Goal: Information Seeking & Learning: Learn about a topic

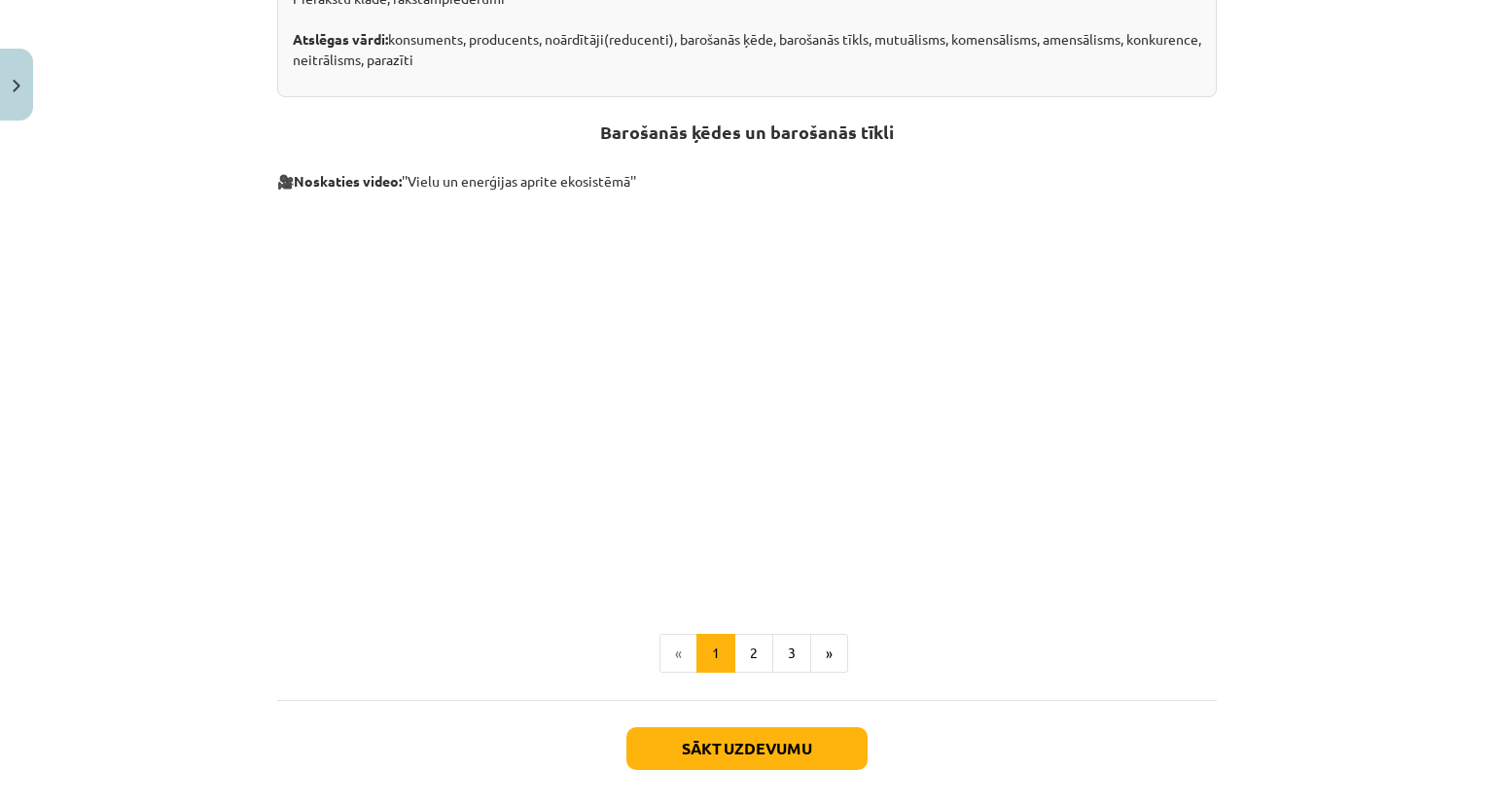
scroll to position [771, 0]
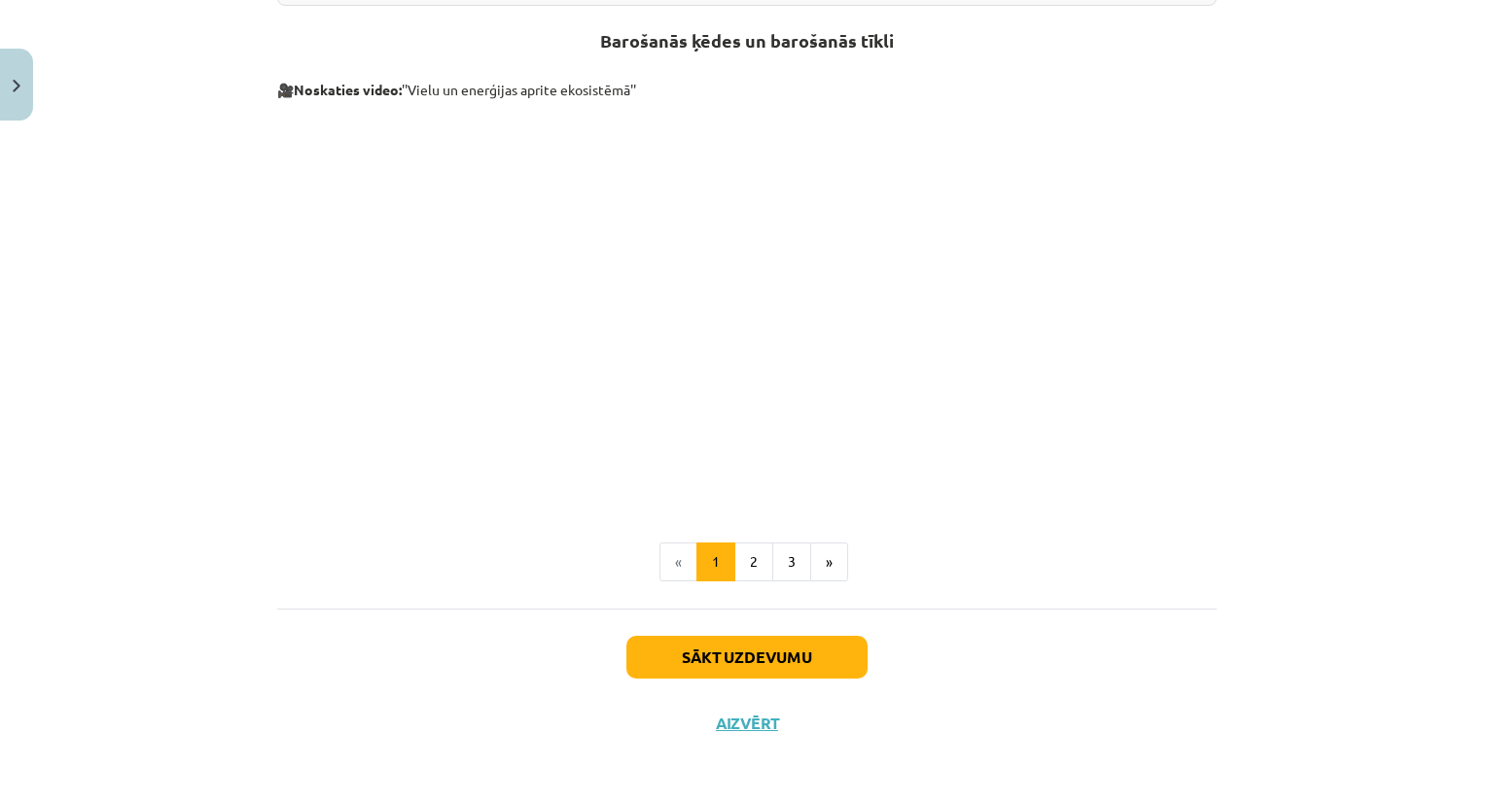
click at [187, 194] on div "Mācību tēma: Bioloģijas i - 11. klases 1. ieskaites mācību materiāls #3 2. tēma…" at bounding box center [747, 401] width 1494 height 803
click at [754, 550] on button "2" at bounding box center [753, 562] width 39 height 39
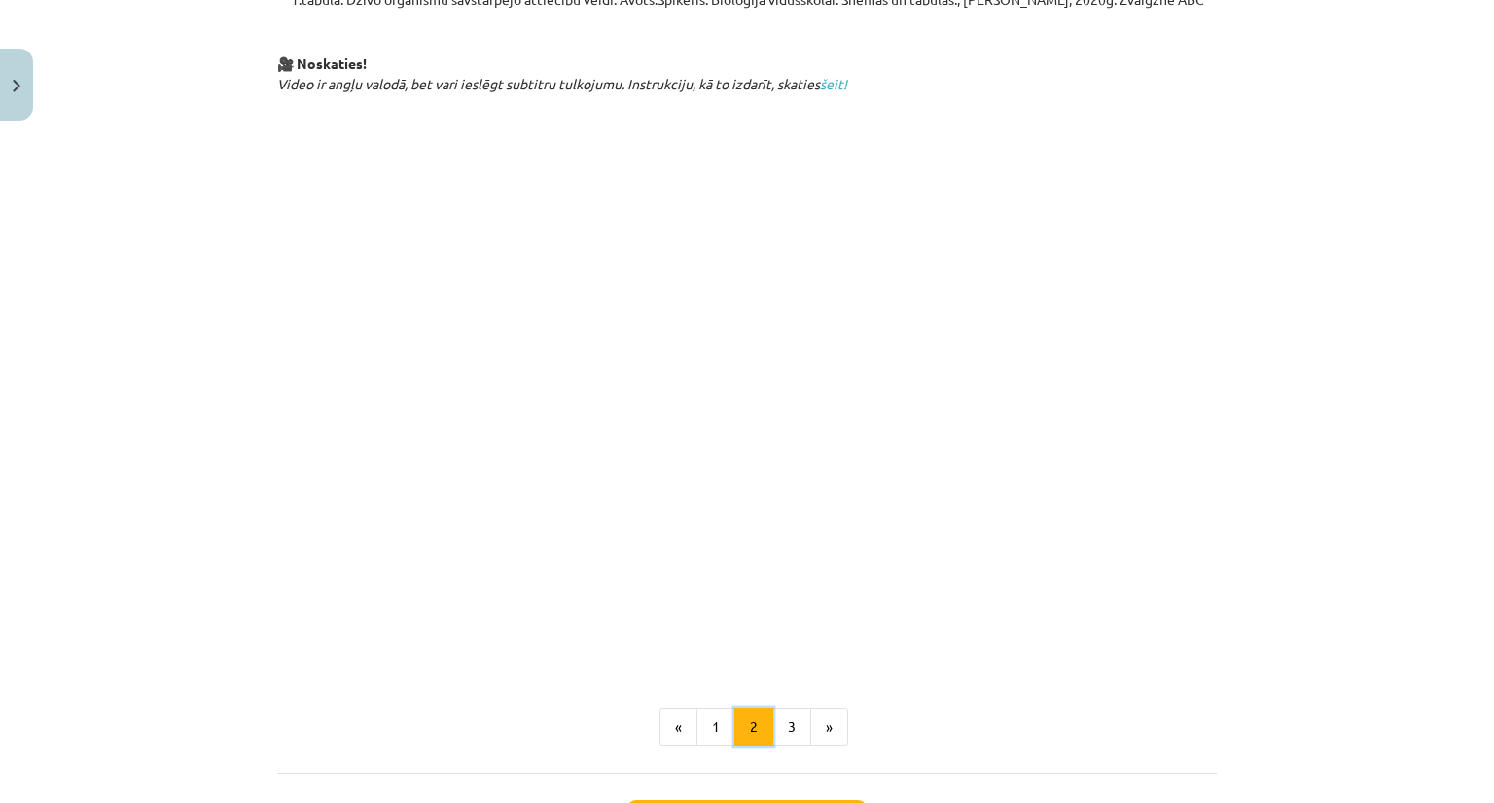
scroll to position [931, 0]
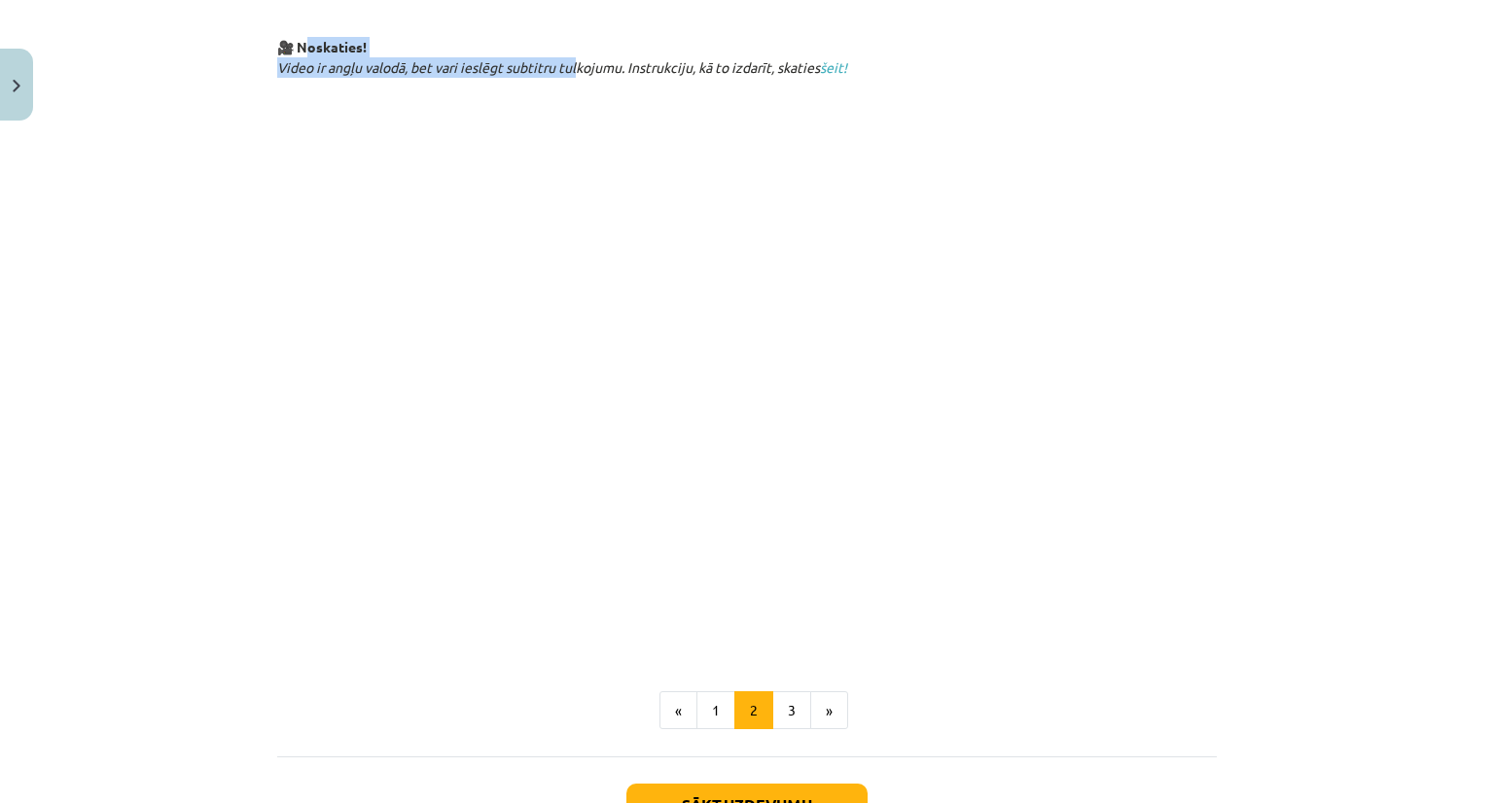
drag, startPoint x: 548, startPoint y: 67, endPoint x: 572, endPoint y: 71, distance: 23.7
click at [571, 70] on p "🎥 Noskaties! Video ir angļu valodā, bet vari ieslēgt subtitru tulkojumu. Instru…" at bounding box center [746, 57] width 939 height 41
click at [778, 697] on button "3" at bounding box center [791, 710] width 39 height 39
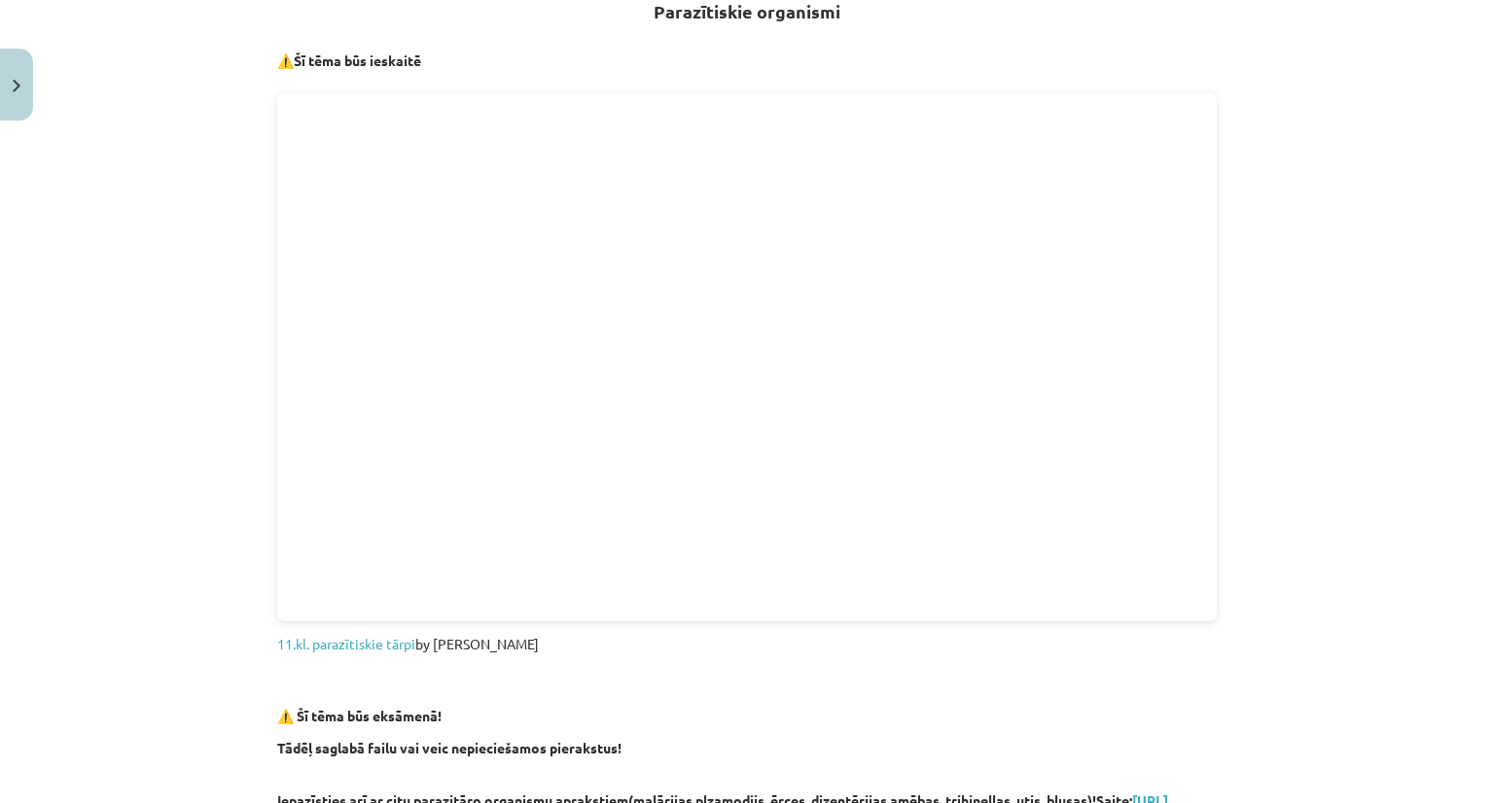
scroll to position [347, 0]
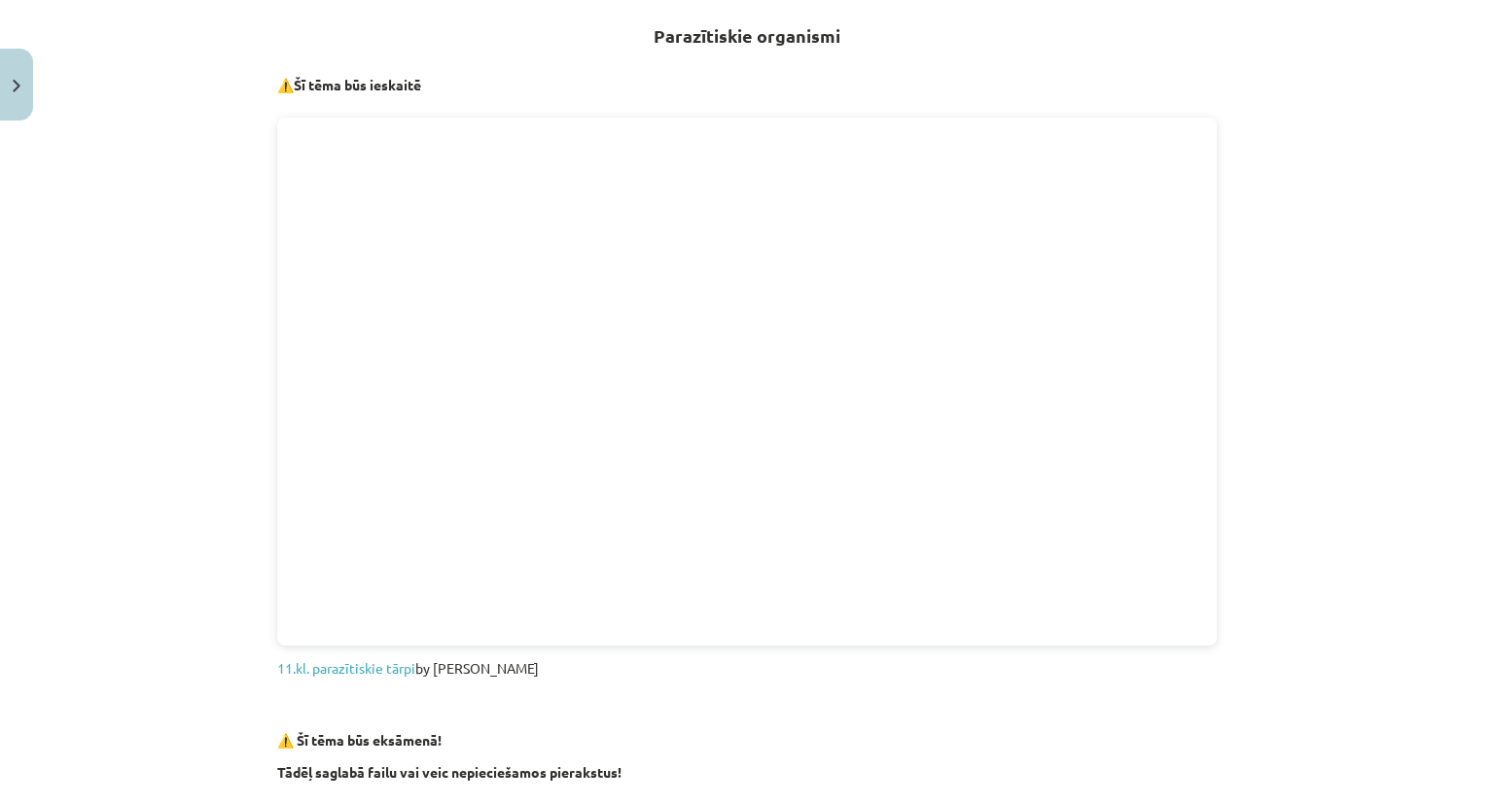
drag, startPoint x: 253, startPoint y: 83, endPoint x: 429, endPoint y: 85, distance: 176.0
click at [429, 85] on div "Mācību tēma: Bioloģijas i - 11. klases 1. ieskaites mācību materiāls #3 2. tēma…" at bounding box center [747, 401] width 1494 height 803
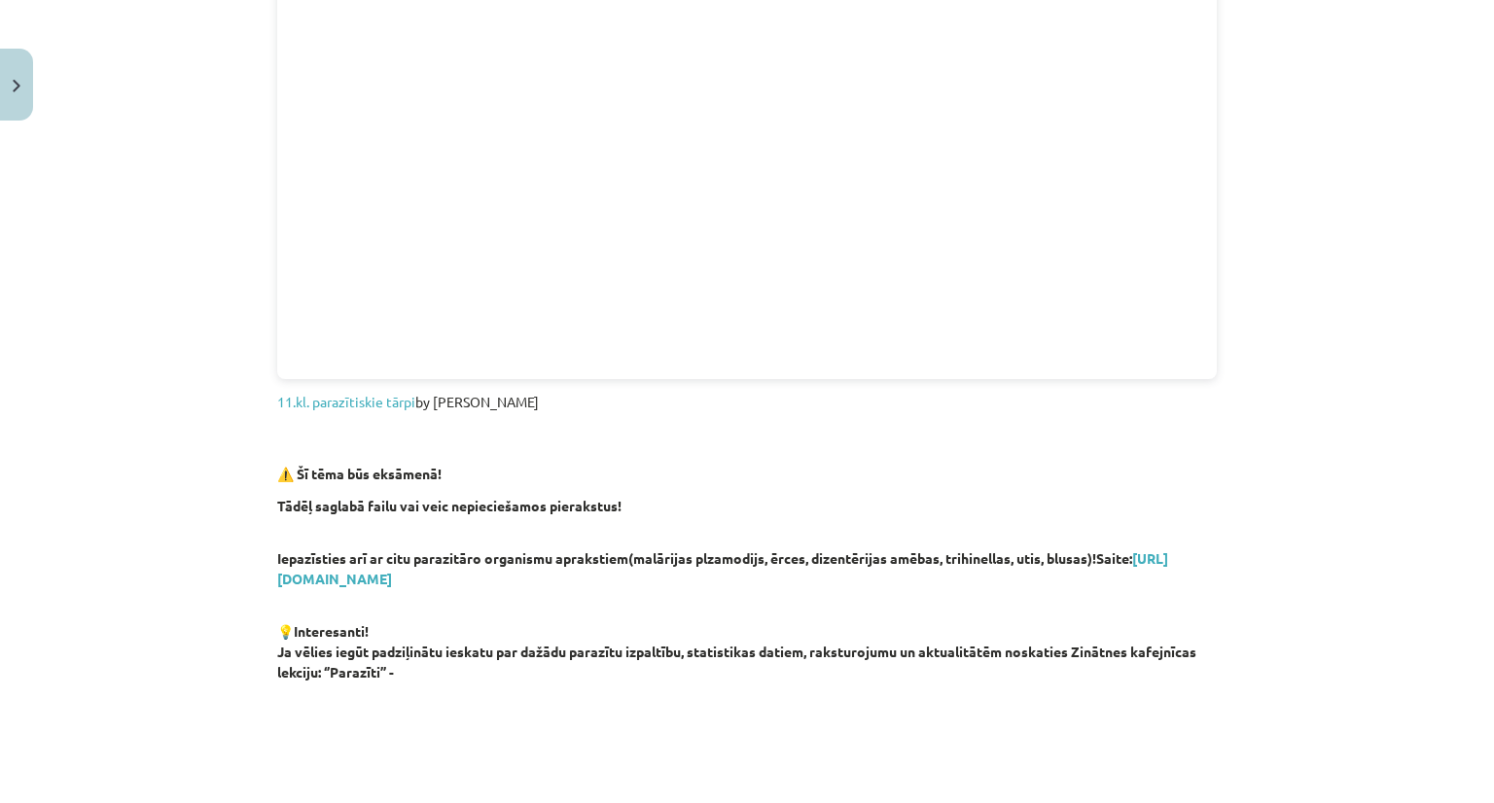
scroll to position [736, 0]
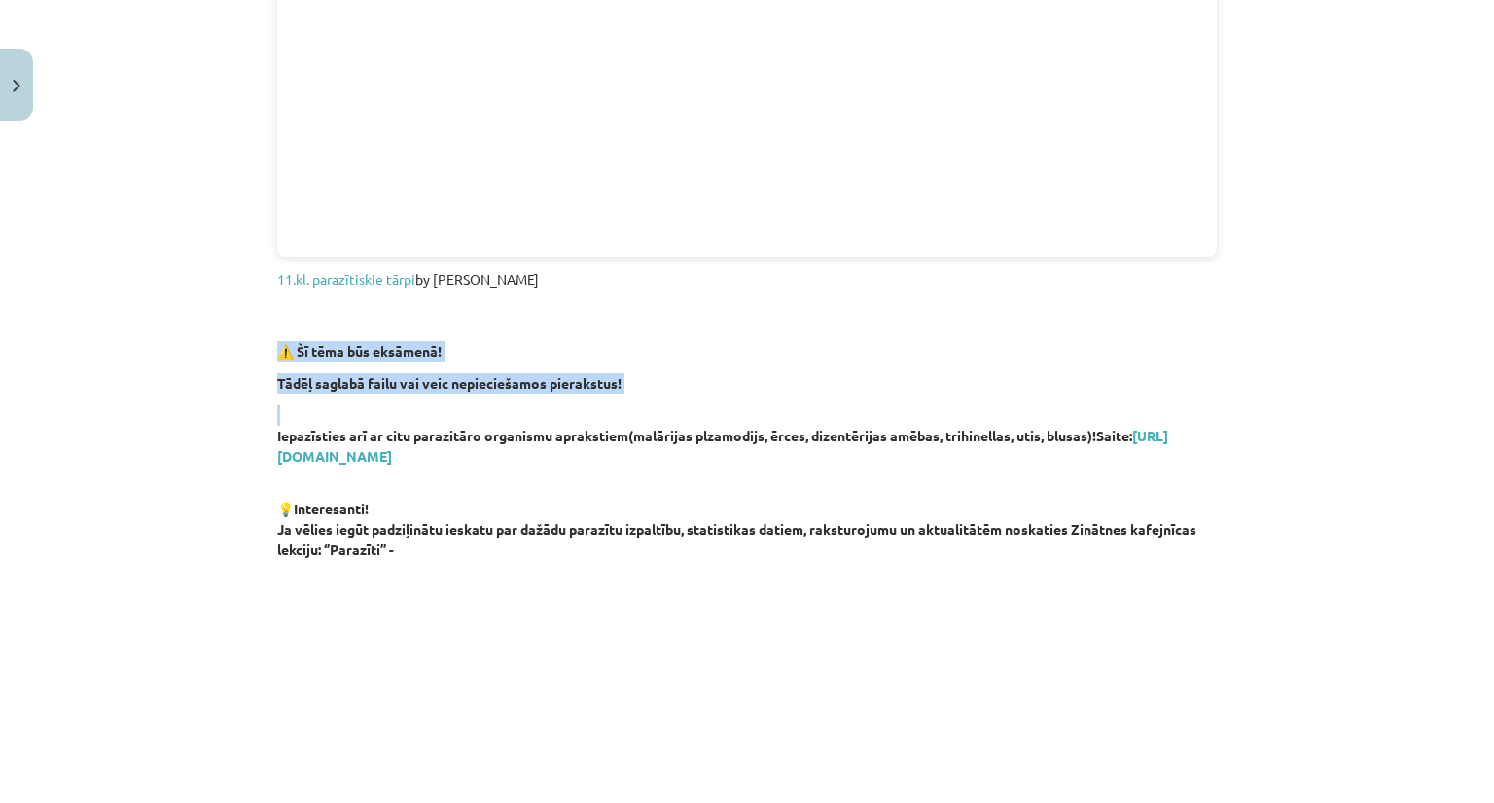
drag, startPoint x: 237, startPoint y: 343, endPoint x: 958, endPoint y: 413, distance: 724.0
click at [946, 411] on div "Mācību tēma: Bioloģijas i - 11. klases 1. ieskaites mācību materiāls #3 2. tēma…" at bounding box center [747, 401] width 1494 height 803
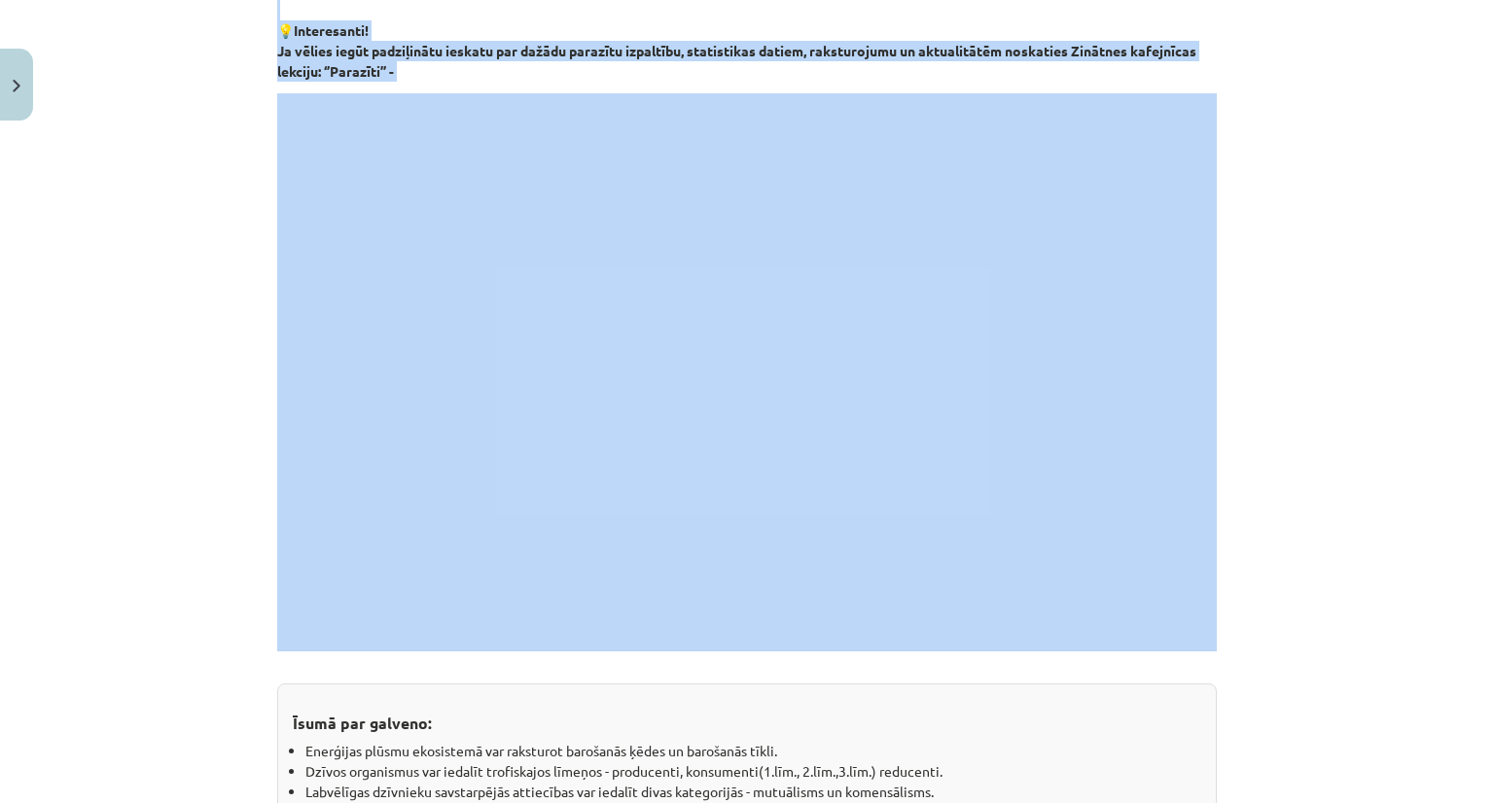
scroll to position [1222, 0]
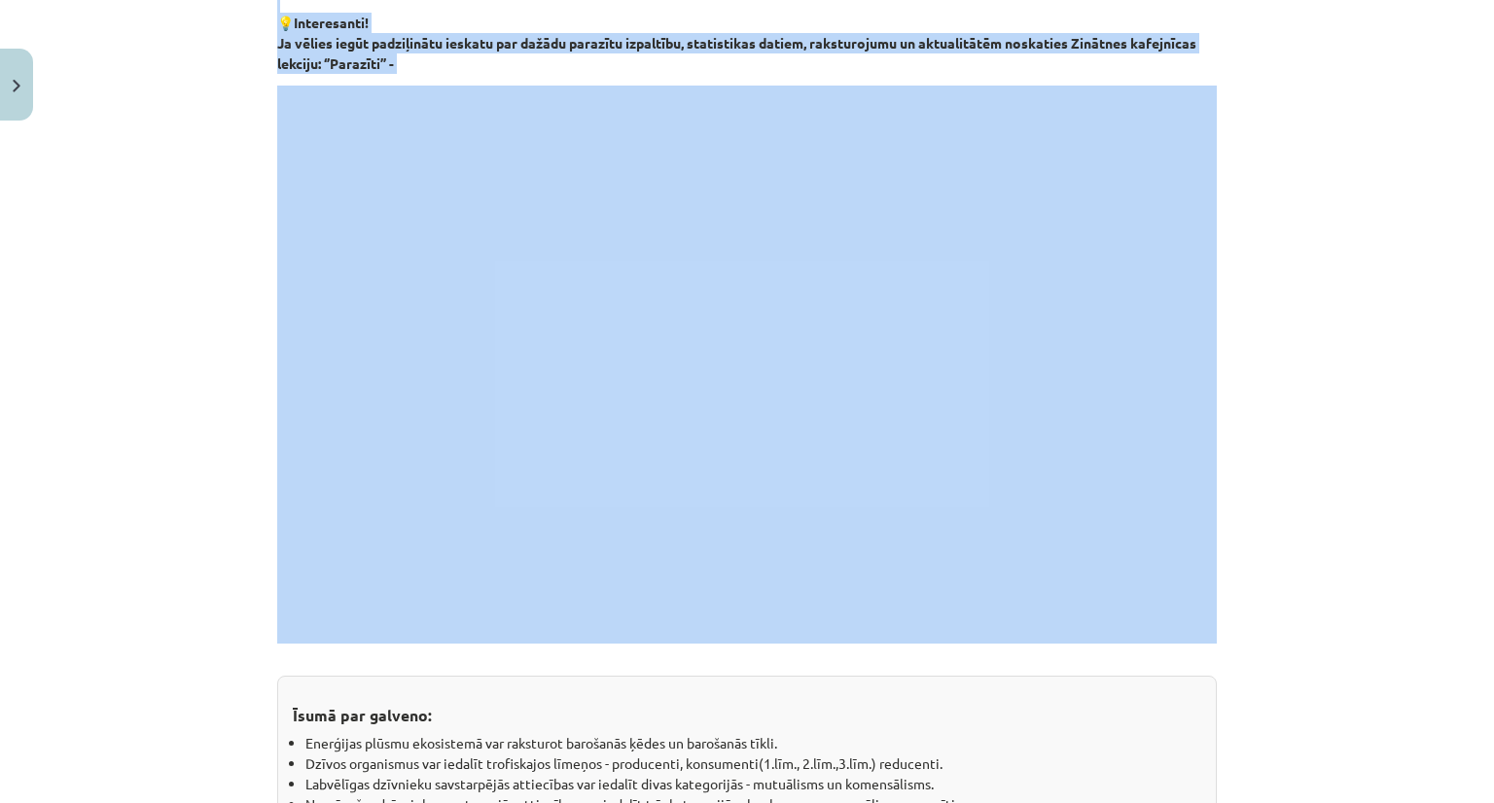
drag, startPoint x: 108, startPoint y: 409, endPoint x: 229, endPoint y: 179, distance: 260.1
click at [109, 409] on div "Mācību tēma: Bioloģijas i - 11. klases 1. ieskaites mācību materiāls #3 2. tēma…" at bounding box center [747, 401] width 1494 height 803
click at [265, 157] on div "11 XP Saņemsi Grūts 108 pilda Apraksts Uzdevums Palīdzība Parazītiskie organism…" at bounding box center [746, 12] width 963 height 2210
click at [254, 153] on div "Mācību tēma: Bioloģijas i - 11. klases 1. ieskaites mācību materiāls #3 2. tēma…" at bounding box center [747, 401] width 1494 height 803
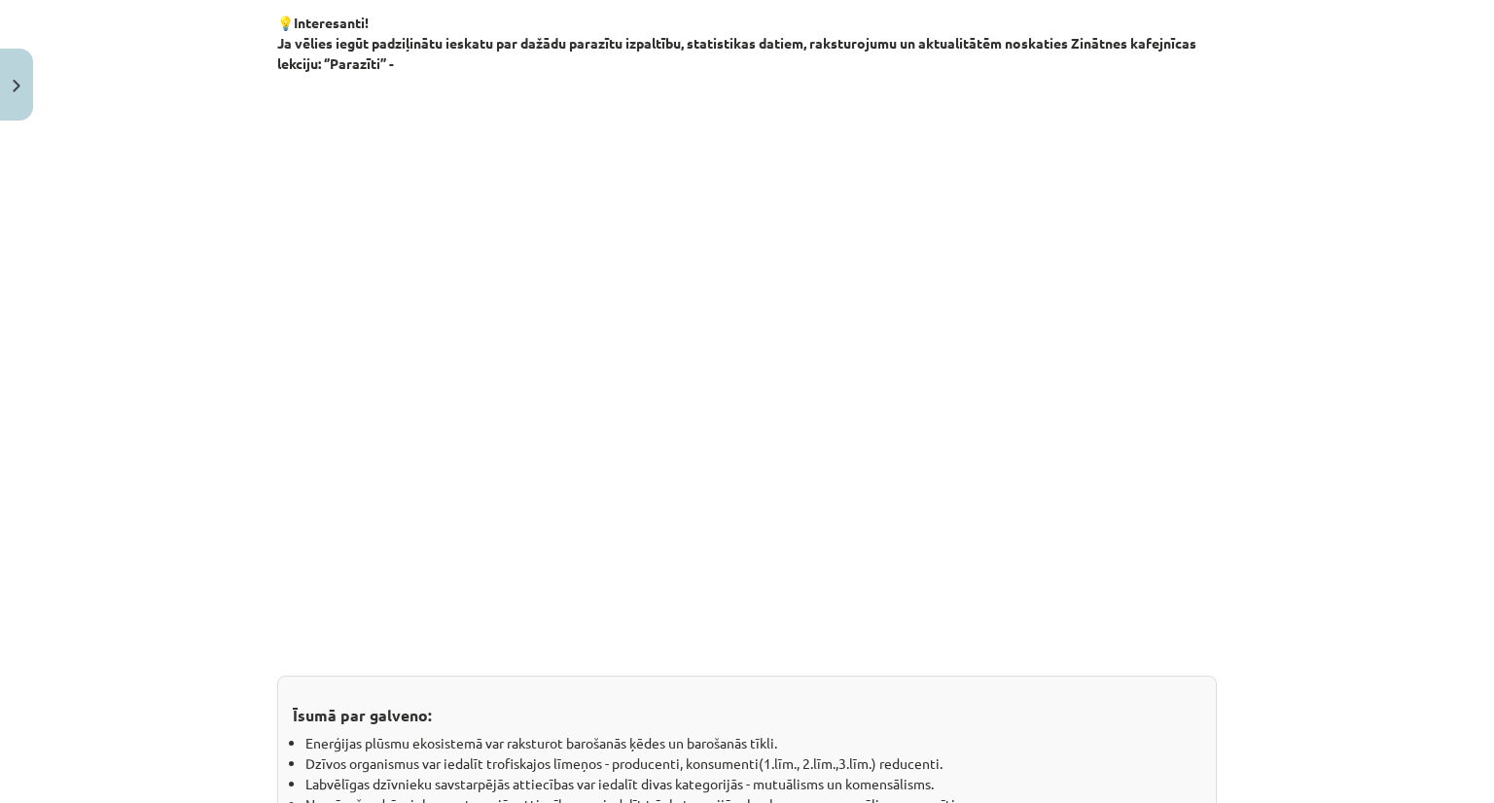
click at [254, 153] on div "Mācību tēma: Bioloģijas i - 11. klases 1. ieskaites mācību materiāls #3 2. tēma…" at bounding box center [747, 401] width 1494 height 803
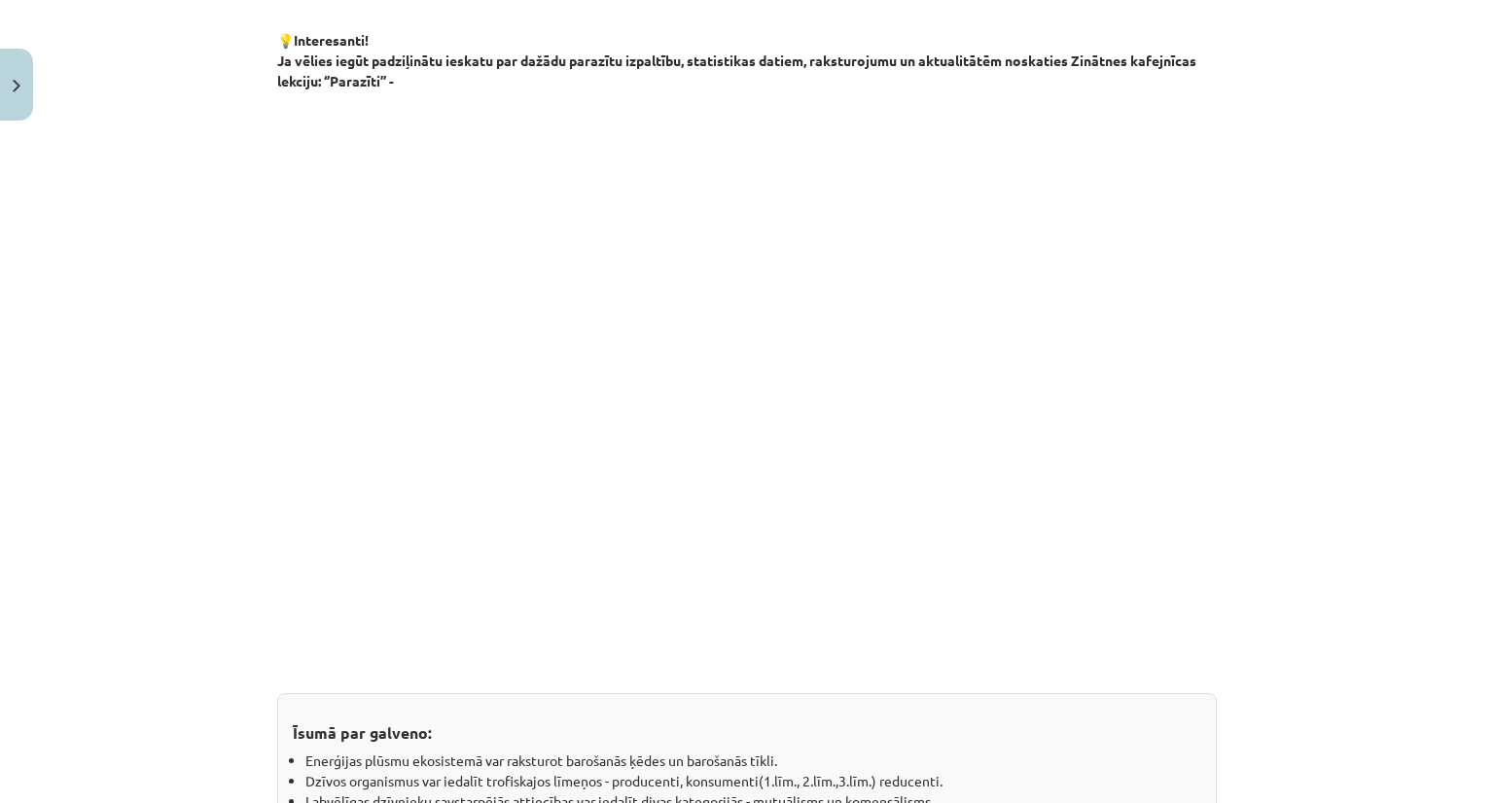
scroll to position [1194, 0]
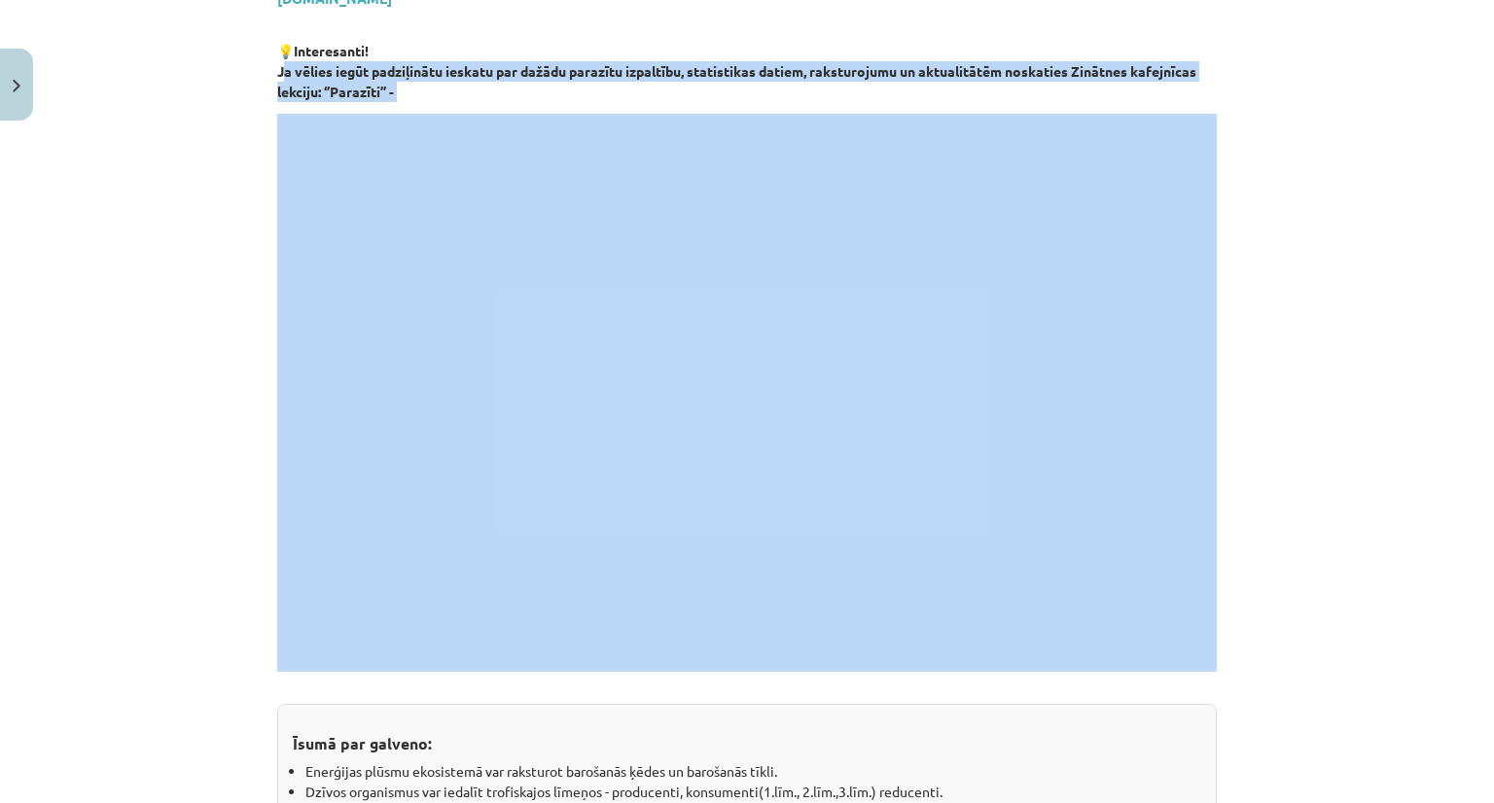
drag, startPoint x: 211, startPoint y: 71, endPoint x: 1460, endPoint y: 635, distance: 1370.2
click at [1446, 635] on div "Mācību tēma: Bioloģijas i - 11. klases 1. ieskaites mācību materiāls #3 2. tēma…" at bounding box center [747, 401] width 1494 height 803
click at [1284, 520] on div "Mācību tēma: Bioloģijas i - 11. klases 1. ieskaites mācību materiāls #3 2. tēma…" at bounding box center [747, 401] width 1494 height 803
